Goal: Task Accomplishment & Management: Manage account settings

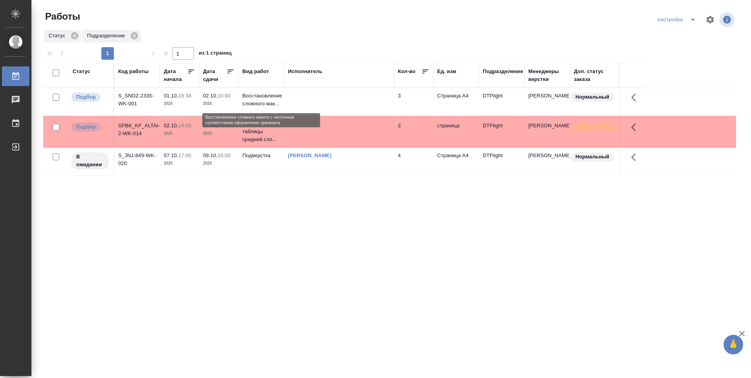
click at [270, 96] on p "Восстановление сложного мак..." at bounding box center [261, 100] width 38 height 16
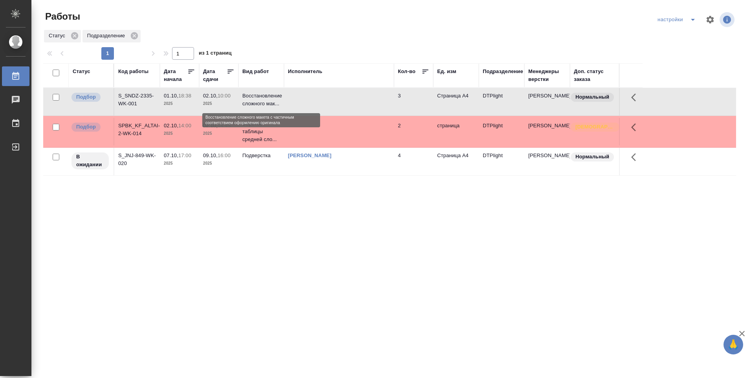
click at [264, 96] on p "Восстановление сложного мак..." at bounding box center [261, 100] width 38 height 16
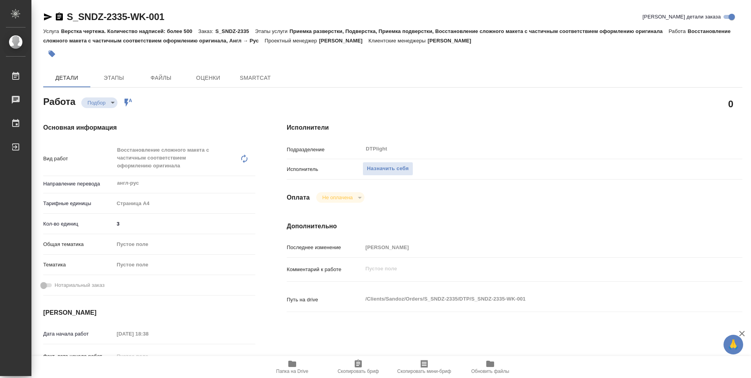
type textarea "x"
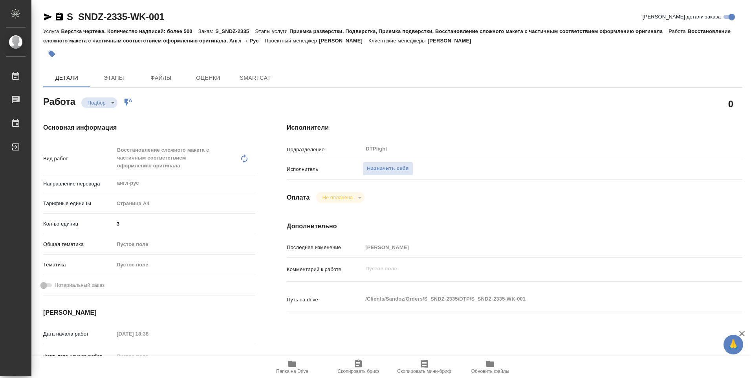
type textarea "x"
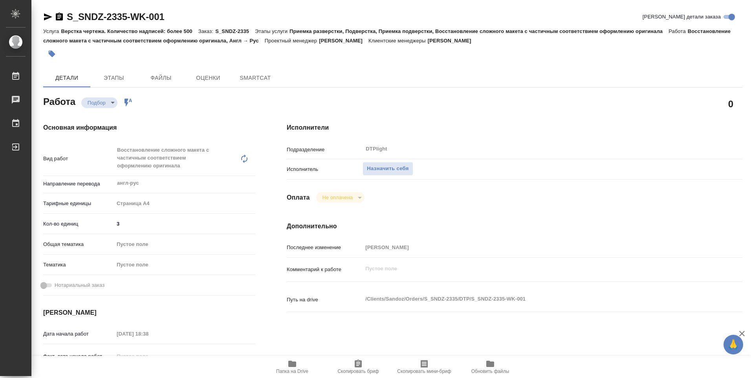
type textarea "x"
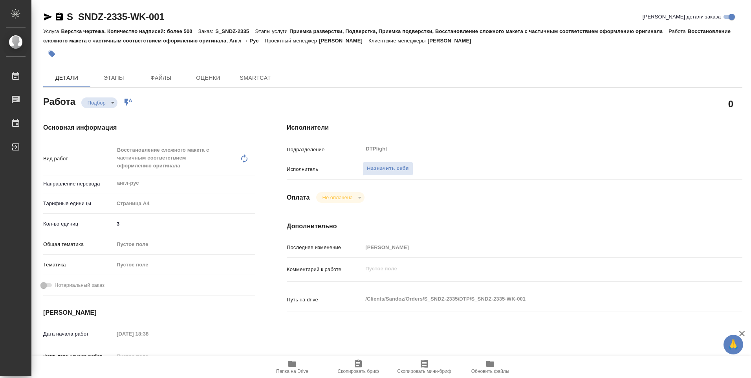
type textarea "x"
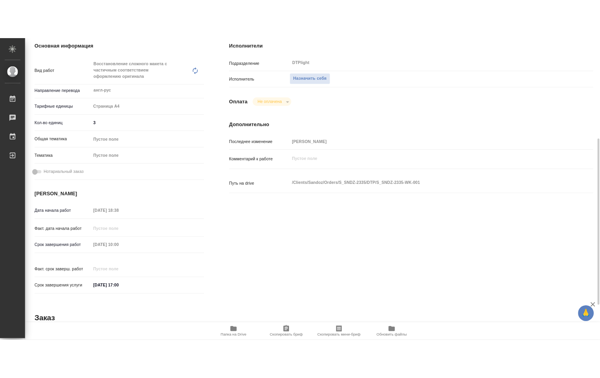
scroll to position [157, 0]
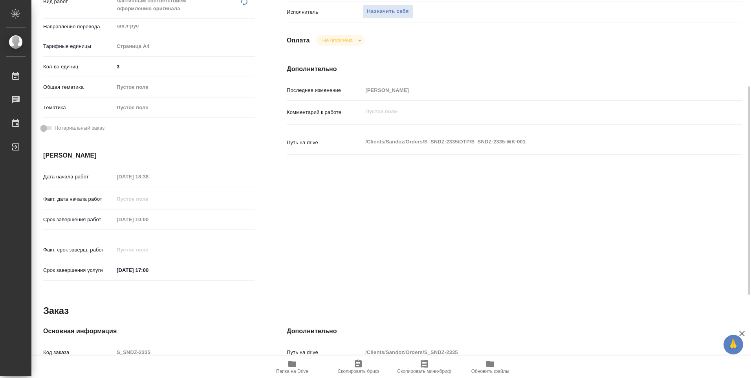
type textarea "x"
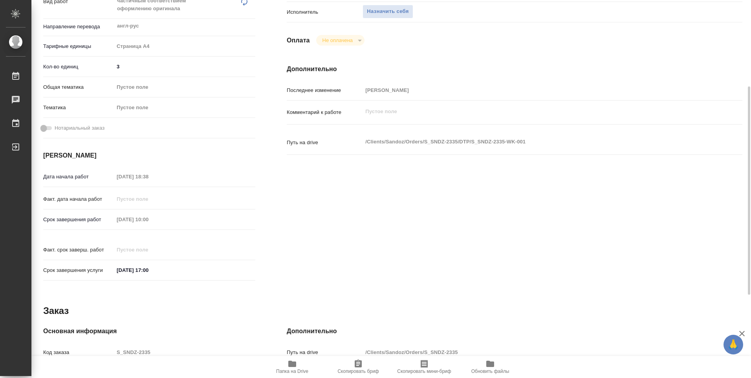
type textarea "x"
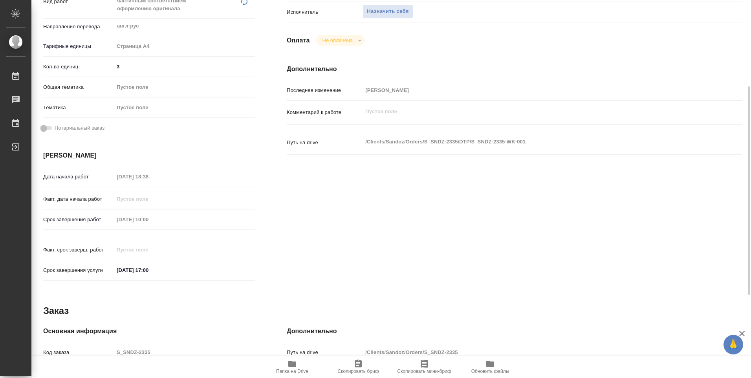
type textarea "x"
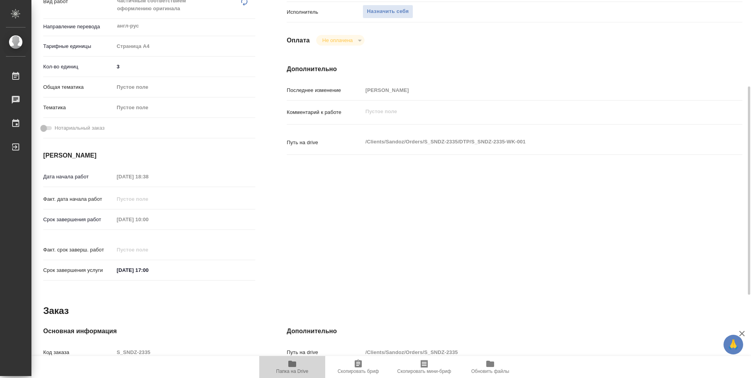
click at [291, 366] on icon "button" at bounding box center [292, 364] width 8 height 6
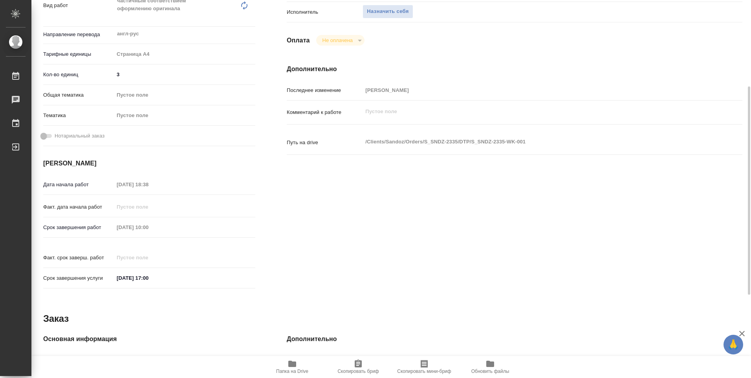
type textarea "x"
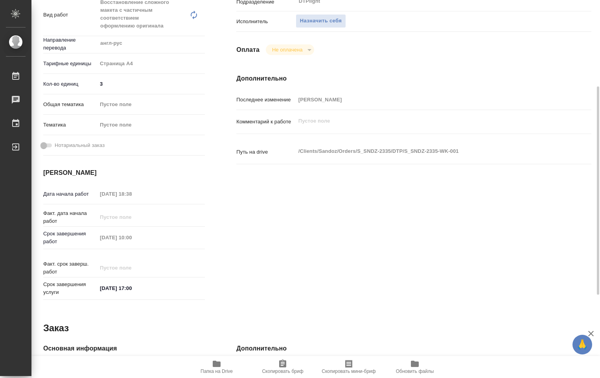
type textarea "x"
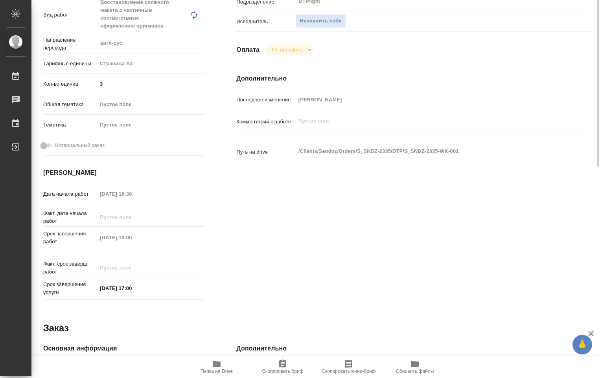
scroll to position [39, 0]
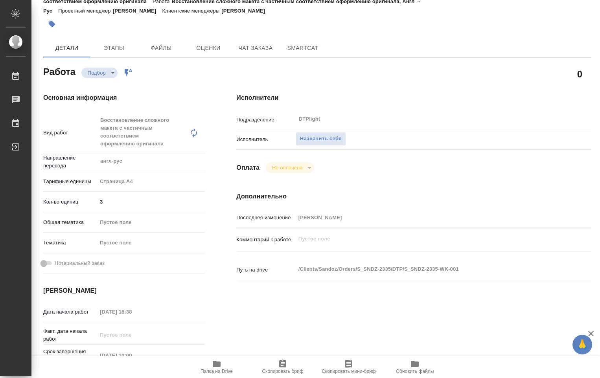
type textarea "x"
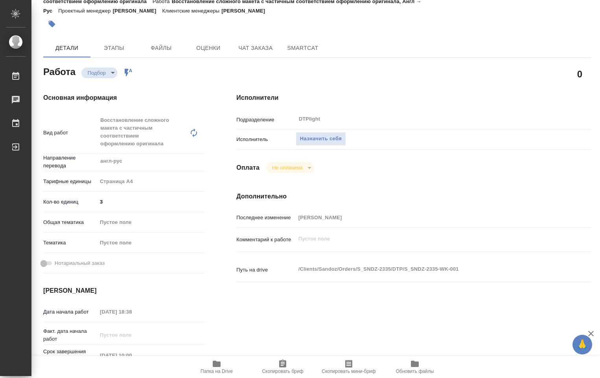
type textarea "x"
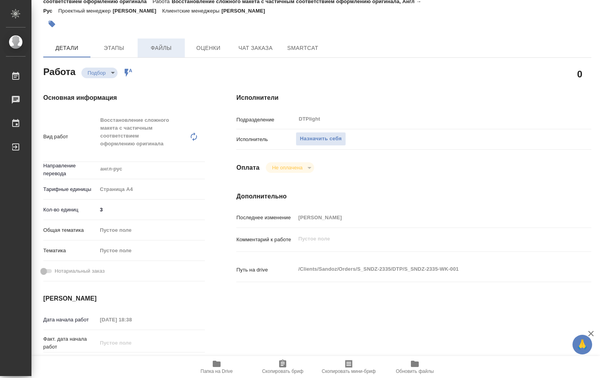
type textarea "x"
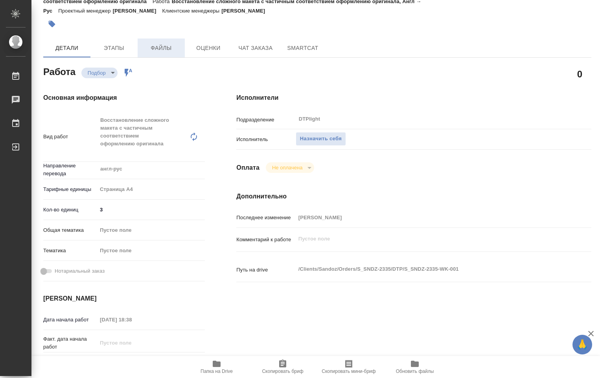
type textarea "x"
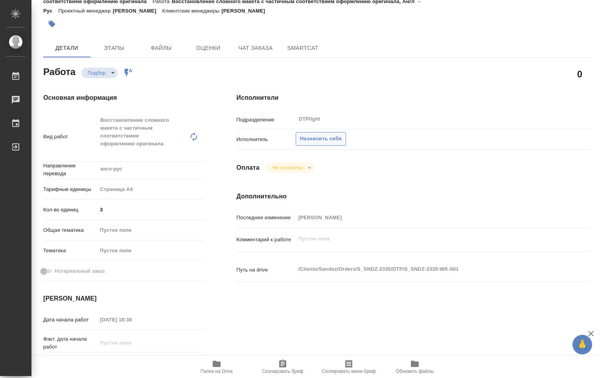
click at [325, 139] on span "Назначить себя" at bounding box center [321, 138] width 42 height 9
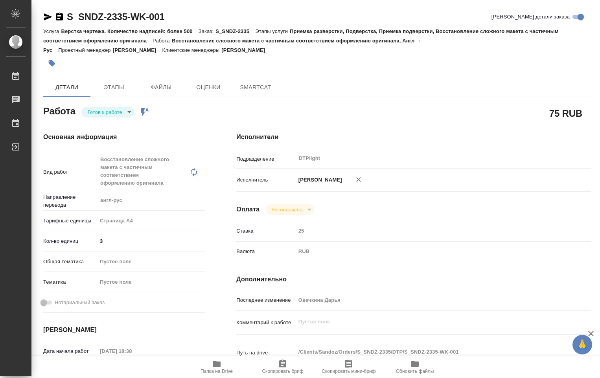
type textarea "x"
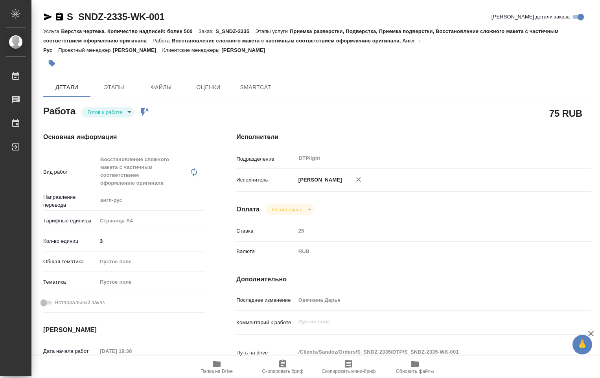
type textarea "x"
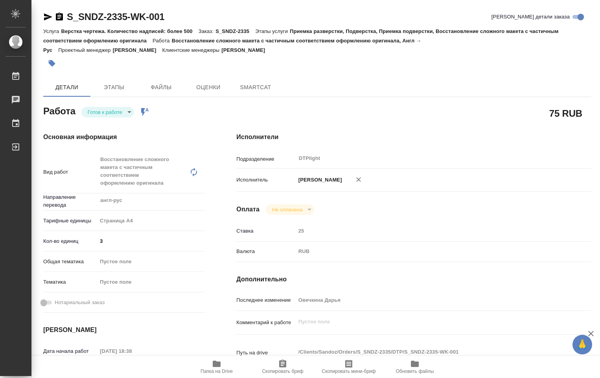
type textarea "x"
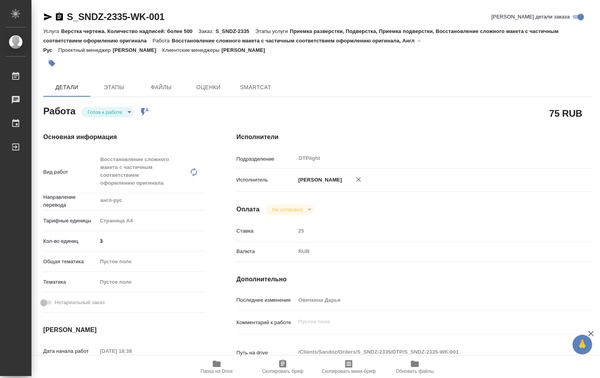
type textarea "x"
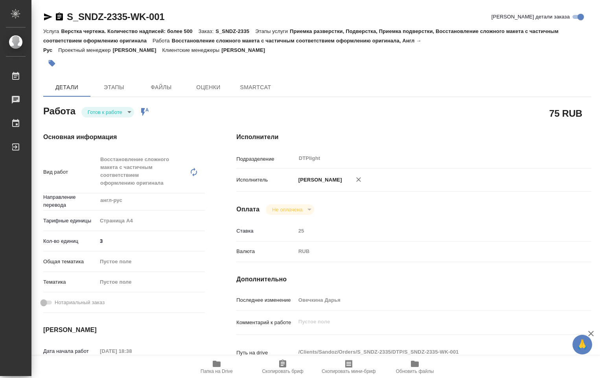
type textarea "x"
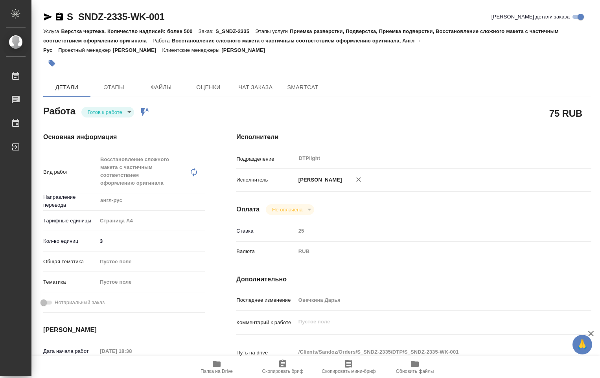
click at [127, 110] on body "🙏 .cls-1 fill:#fff; AWATERA [PERSON_NAME] Работы Чаты График Выйти S_SNDZ-2335-…" at bounding box center [300, 189] width 600 height 378
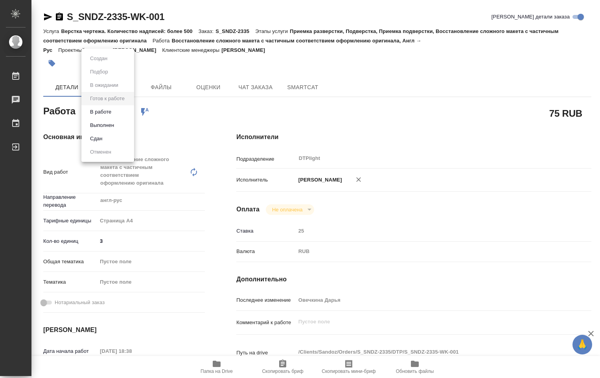
type textarea "x"
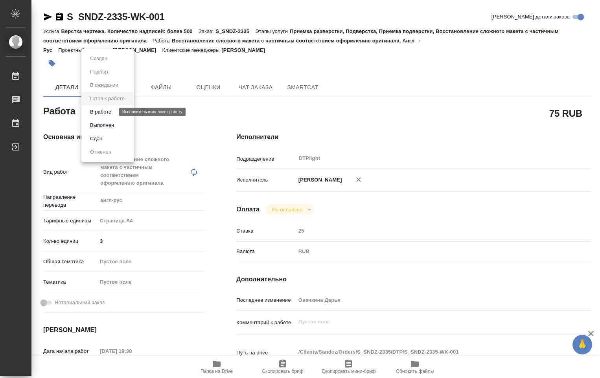
click at [111, 113] on button "В работе" at bounding box center [101, 112] width 26 height 9
type textarea "x"
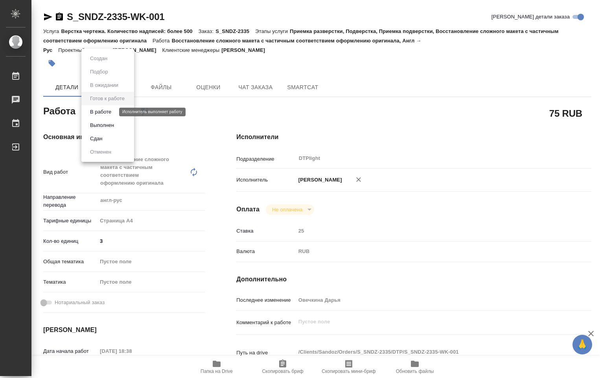
type textarea "x"
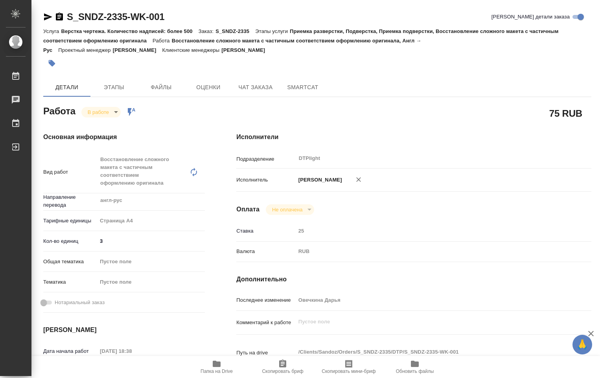
type textarea "x"
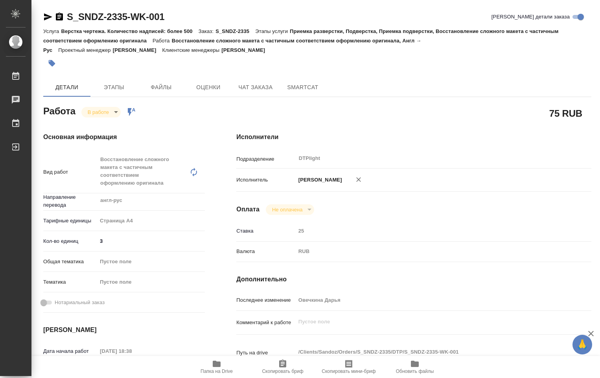
type textarea "x"
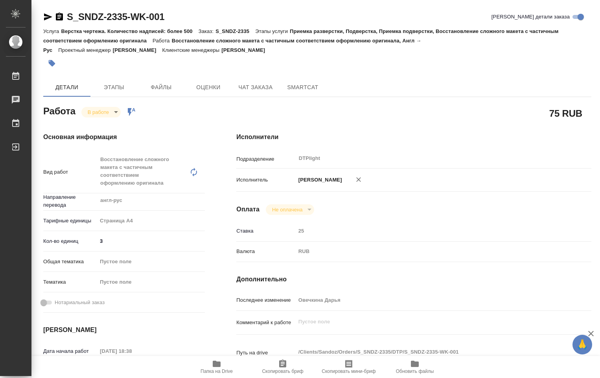
scroll to position [79, 0]
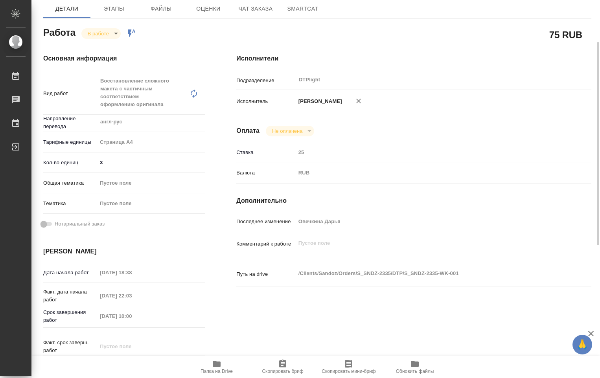
type textarea "x"
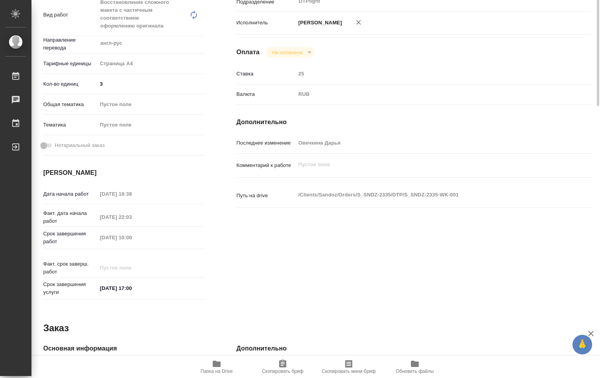
scroll to position [0, 0]
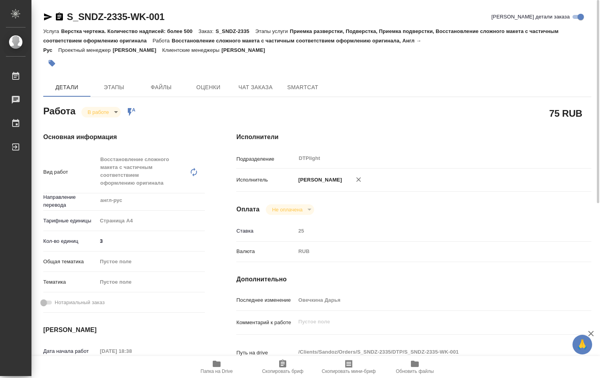
click at [116, 113] on body "🙏 .cls-1 fill:#fff; AWATERA [PERSON_NAME] Работы 0 Чаты График Выйти S_SNDZ-233…" at bounding box center [300, 189] width 600 height 378
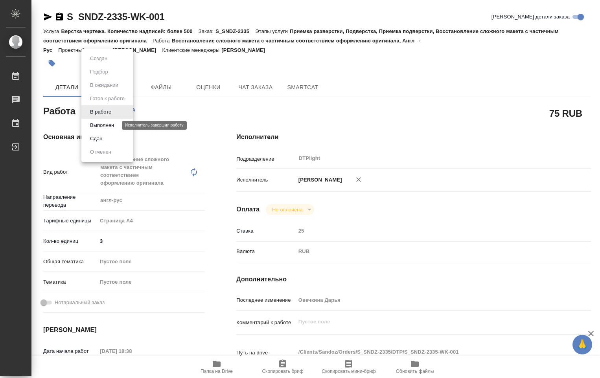
click at [107, 123] on button "Выполнен" at bounding box center [102, 125] width 29 height 9
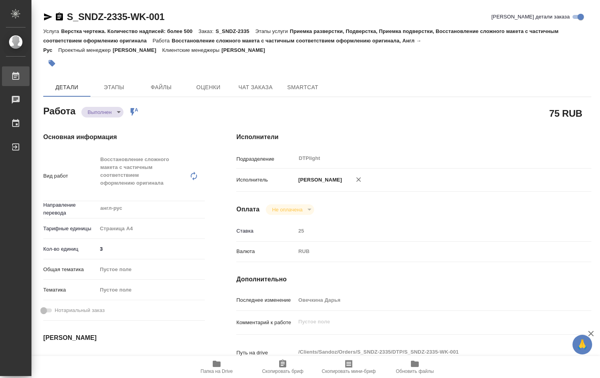
type textarea "x"
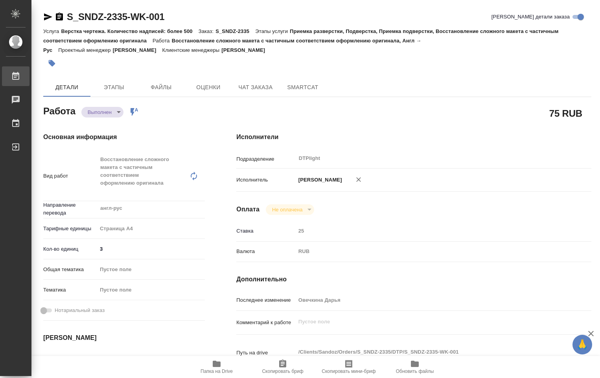
type textarea "x"
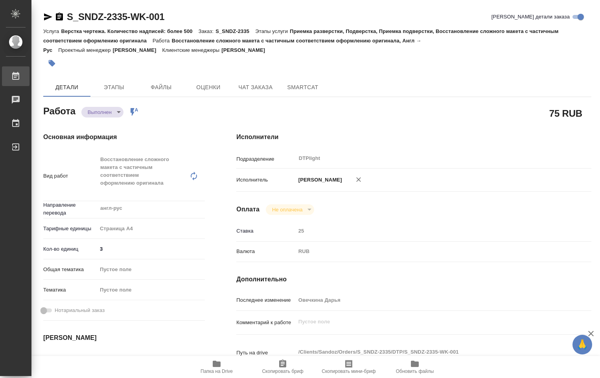
type textarea "x"
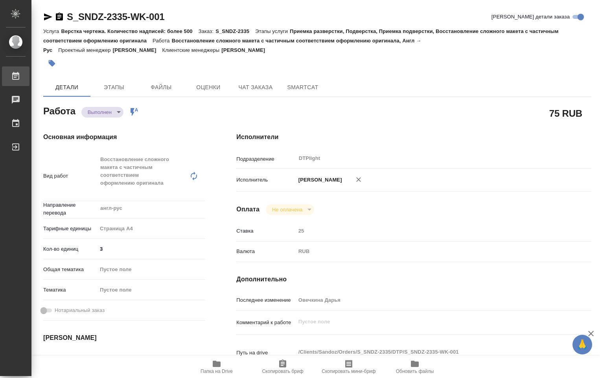
type textarea "x"
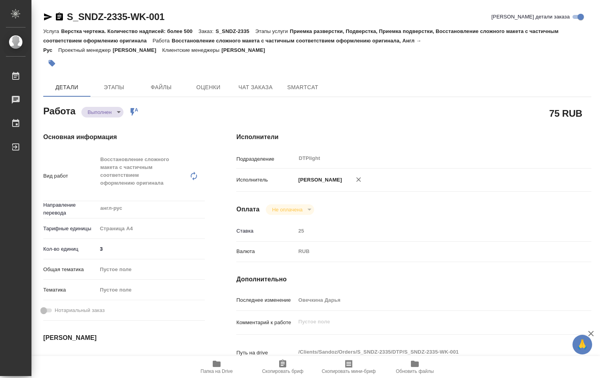
type textarea "x"
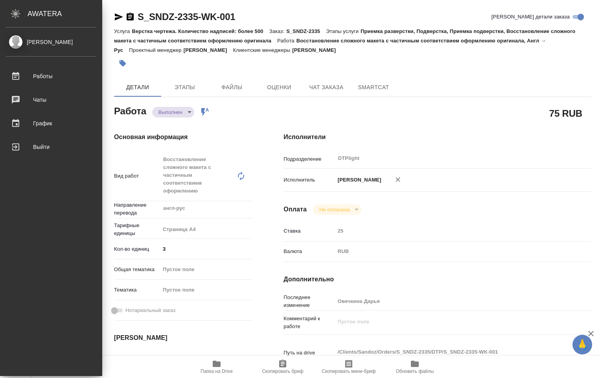
type textarea "x"
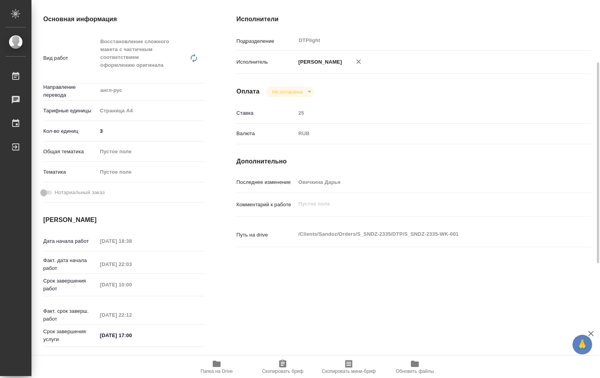
scroll to position [157, 0]
